Goal: Transaction & Acquisition: Purchase product/service

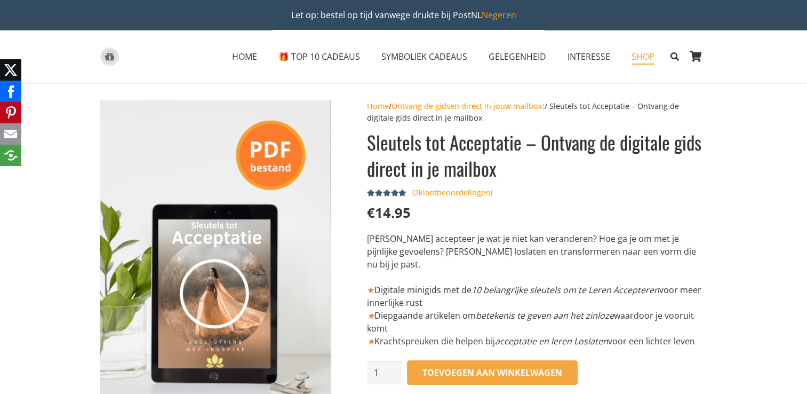
click at [639, 57] on span "SHOP" at bounding box center [642, 57] width 23 height 12
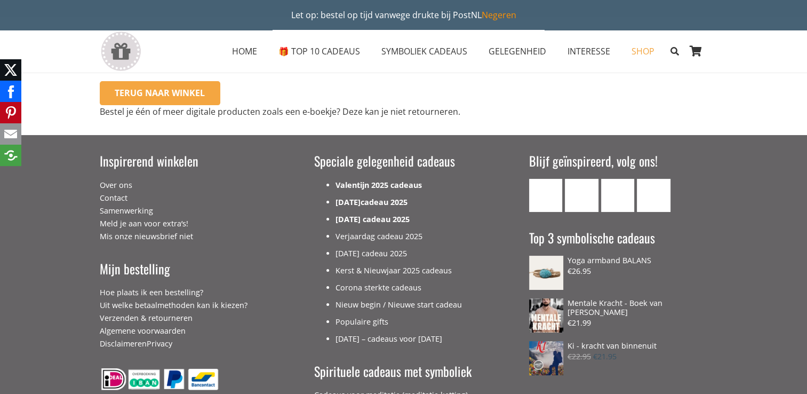
scroll to position [10, 0]
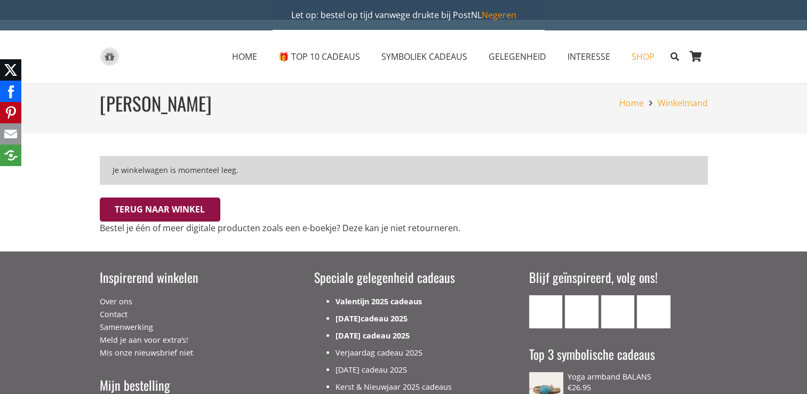
click at [172, 208] on link "Terug naar winkel" at bounding box center [160, 209] width 121 height 25
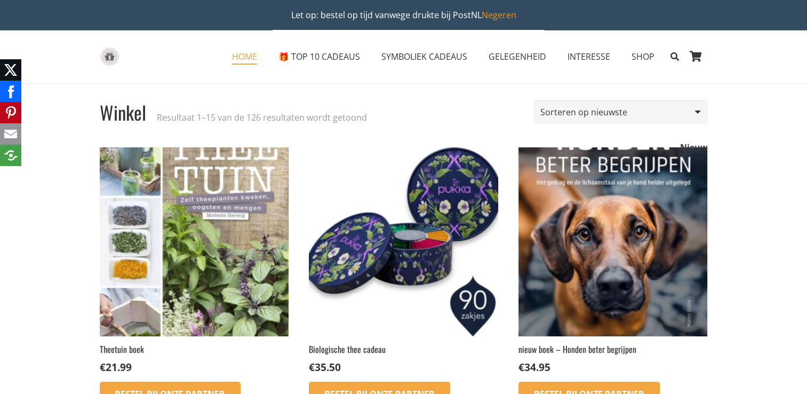
click at [254, 56] on span "HOME" at bounding box center [244, 57] width 25 height 12
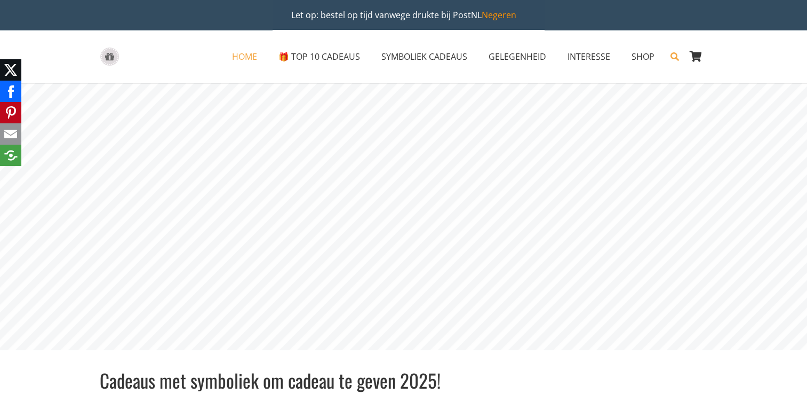
click at [680, 60] on link "Zoeken" at bounding box center [674, 56] width 19 height 27
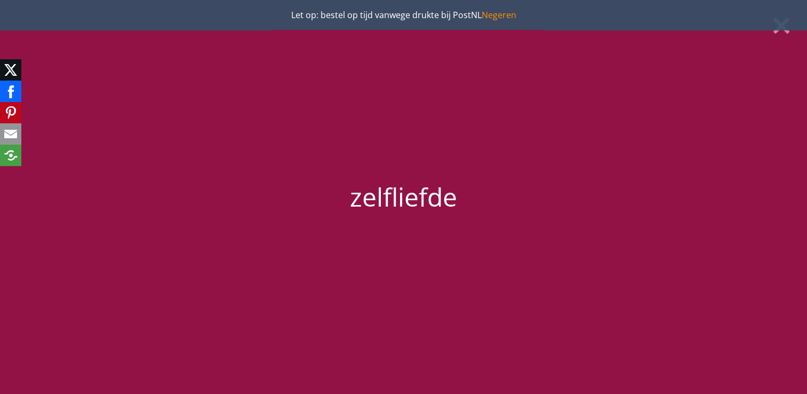
type input "zelfliefde"
click input "58924" at bounding box center [0, 0] width 0 height 0
